Goal: Find specific page/section: Find specific page/section

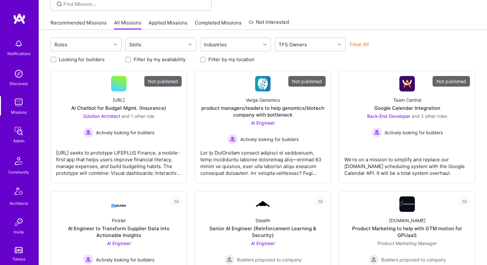
scroll to position [54, 0]
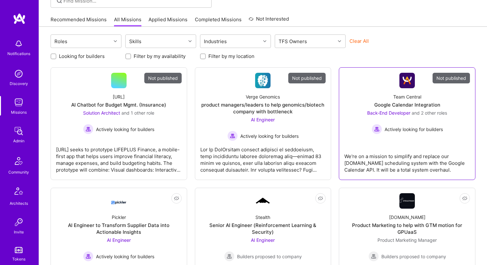
click at [377, 137] on link "Not published Team Central Google Calendar Integration Back-End Developer and 2…" at bounding box center [407, 124] width 126 height 102
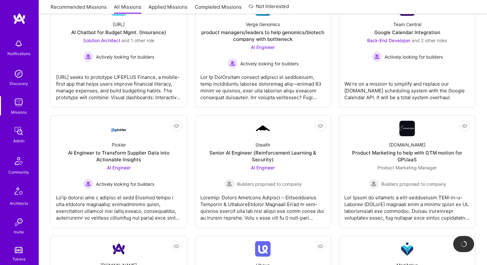
scroll to position [209, 0]
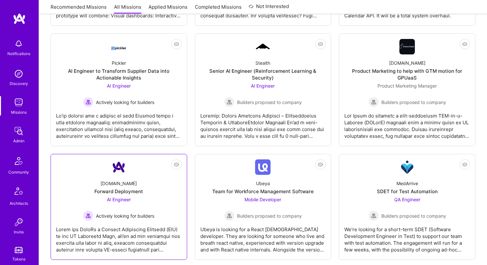
click at [135, 182] on div "[DOMAIN_NAME] Forward Deployment AI Engineer Actively looking for builders" at bounding box center [119, 198] width 126 height 46
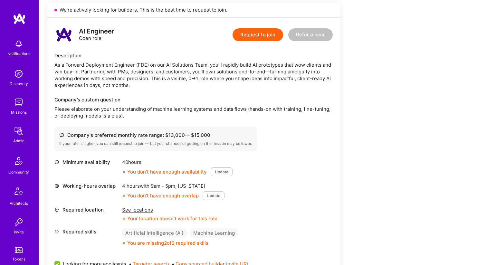
scroll to position [134, 0]
